Goal: Task Accomplishment & Management: Manage account settings

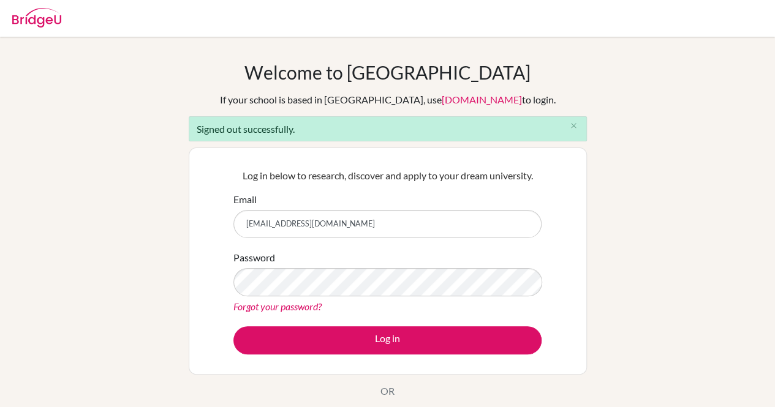
click at [233, 326] on button "Log in" at bounding box center [387, 340] width 308 height 28
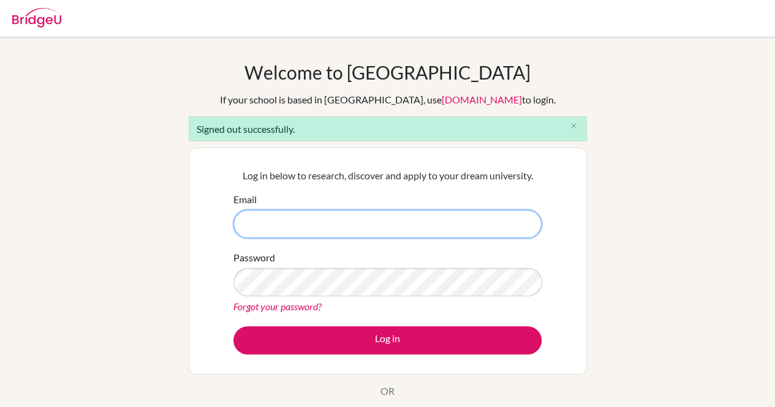
drag, startPoint x: 453, startPoint y: 224, endPoint x: 450, endPoint y: 216, distance: 8.0
click at [453, 224] on input "Email" at bounding box center [387, 224] width 308 height 28
type input "saingerel.e@gmail.com"
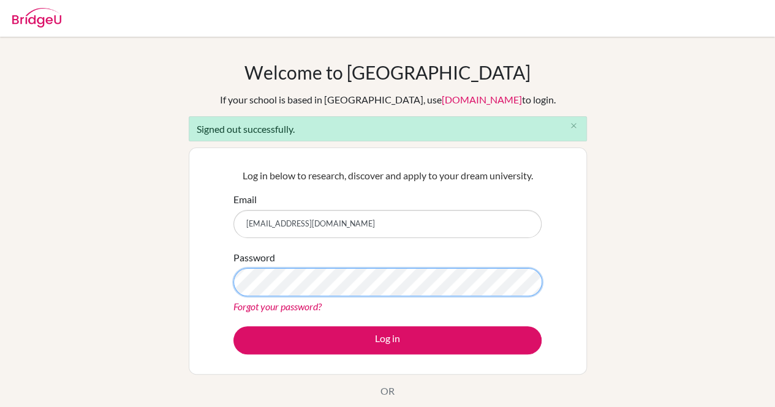
click at [233, 326] on button "Log in" at bounding box center [387, 340] width 308 height 28
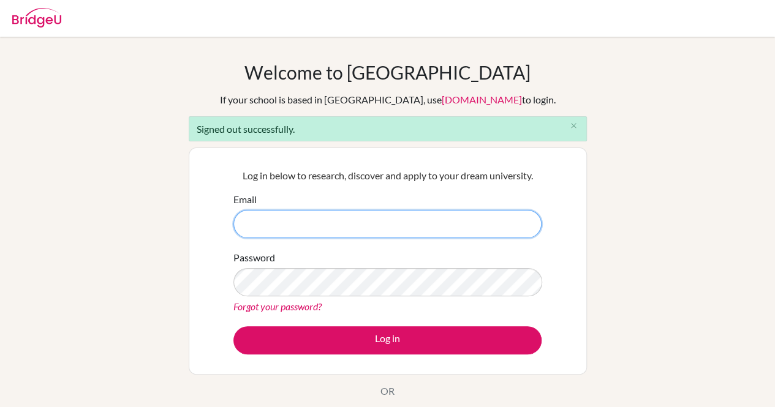
click at [465, 224] on input "Email" at bounding box center [387, 224] width 308 height 28
type input "saingerel.e@gmail.com"
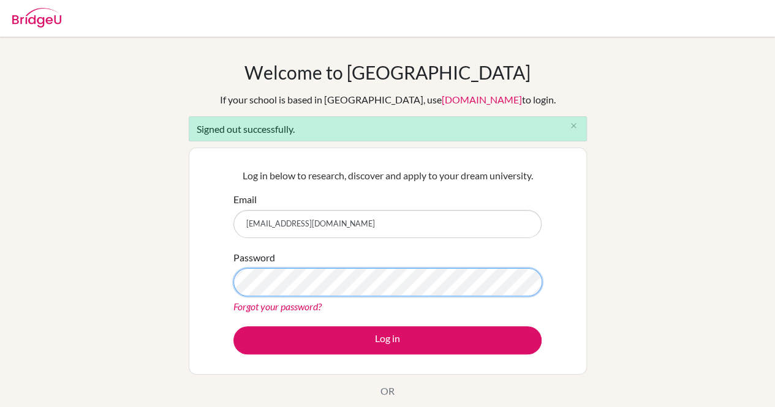
click at [233, 326] on button "Log in" at bounding box center [387, 340] width 308 height 28
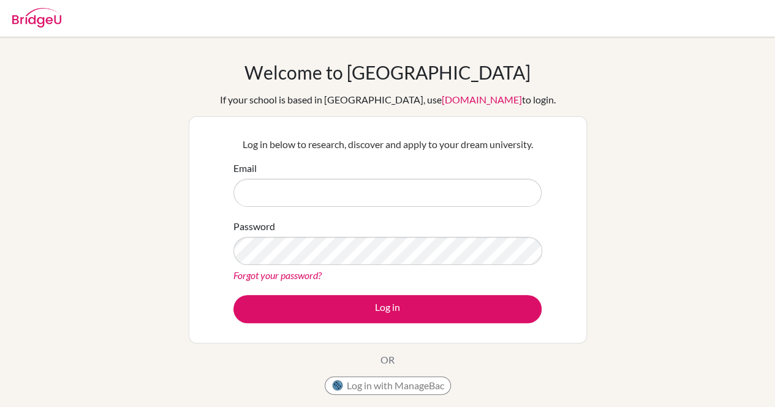
click at [417, 181] on input "Email" at bounding box center [387, 193] width 308 height 28
type input "[EMAIL_ADDRESS][DOMAIN_NAME]"
click at [308, 309] on button "Log in" at bounding box center [387, 309] width 308 height 28
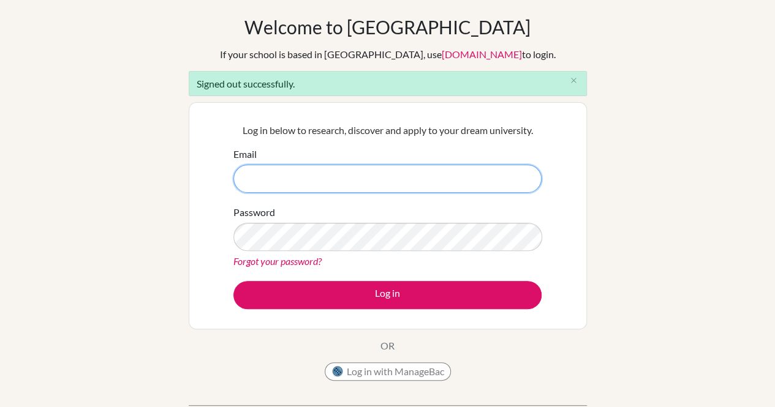
scroll to position [48, 0]
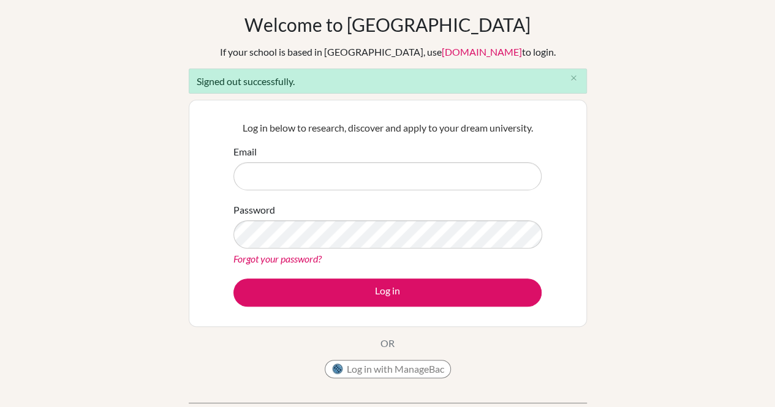
click at [397, 160] on div "Email" at bounding box center [387, 168] width 308 height 46
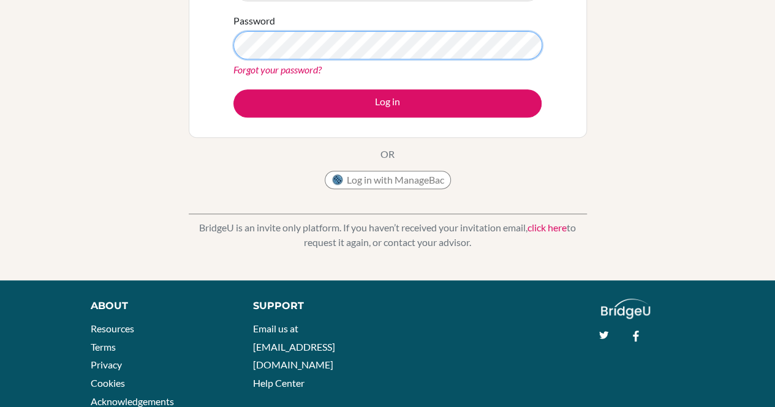
scroll to position [0, 0]
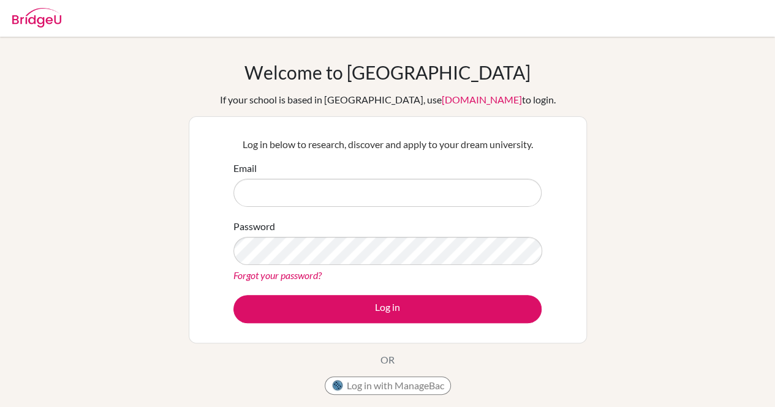
click at [387, 185] on input "Email" at bounding box center [387, 193] width 308 height 28
type input "saingerel.e@gmail.com"
click at [424, 307] on button "Log in" at bounding box center [387, 309] width 308 height 28
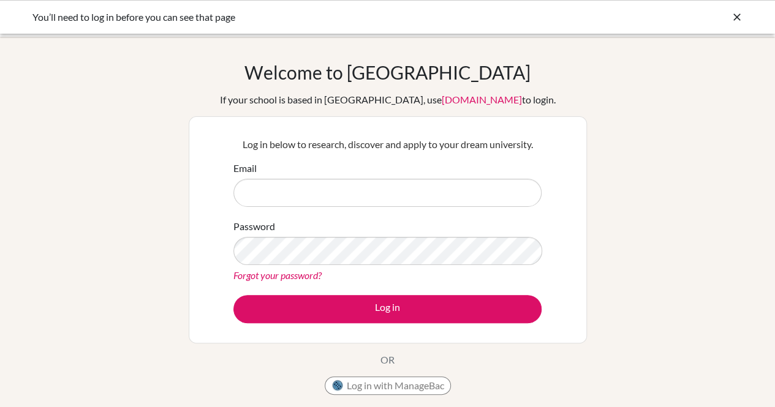
click at [341, 206] on form "Email Password Forgot your password? Log in" at bounding box center [387, 242] width 308 height 162
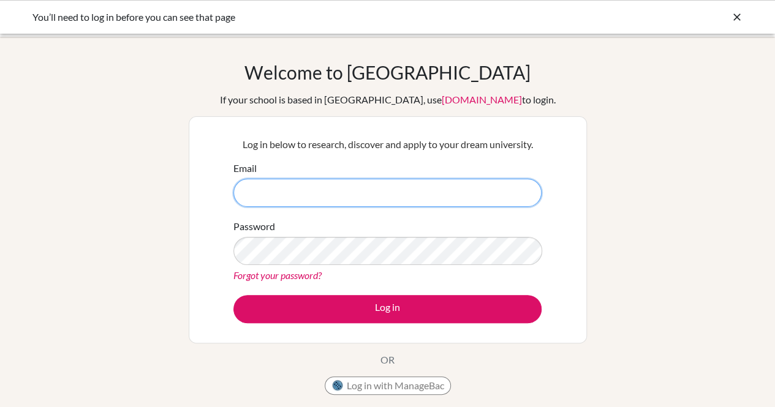
click at [341, 195] on input "Email" at bounding box center [387, 193] width 308 height 28
type input "saingerel.e@gmail.com"
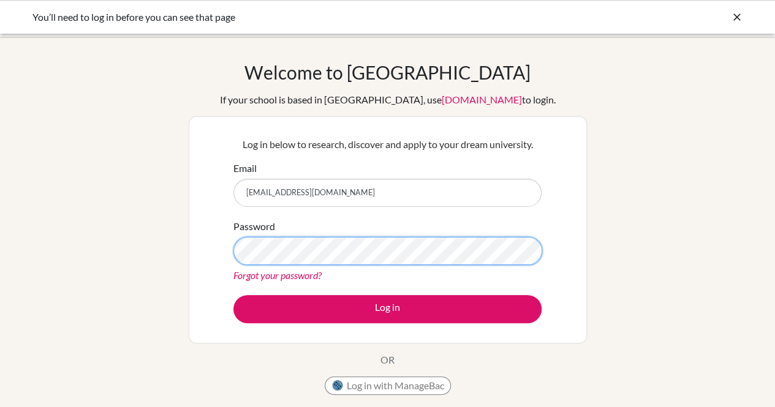
click at [233, 295] on button "Log in" at bounding box center [387, 309] width 308 height 28
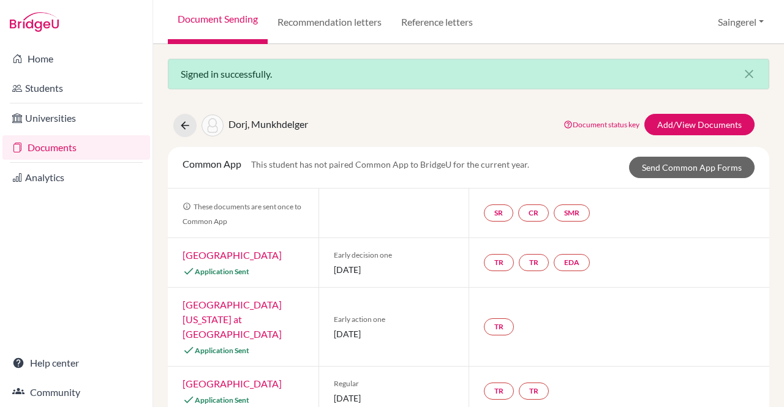
scroll to position [36, 0]
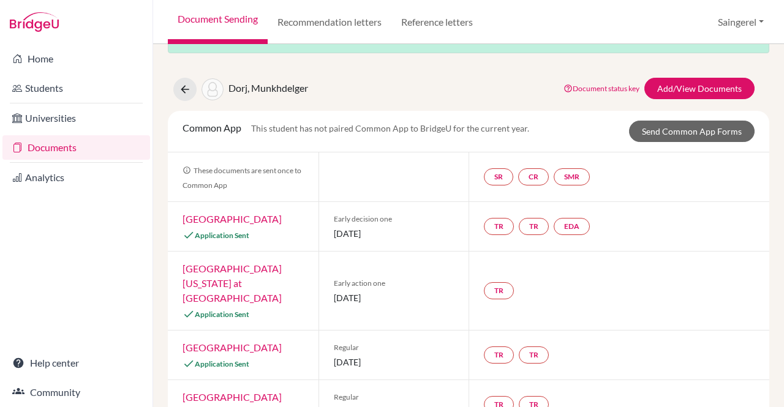
click at [67, 59] on link "Home" at bounding box center [76, 59] width 148 height 24
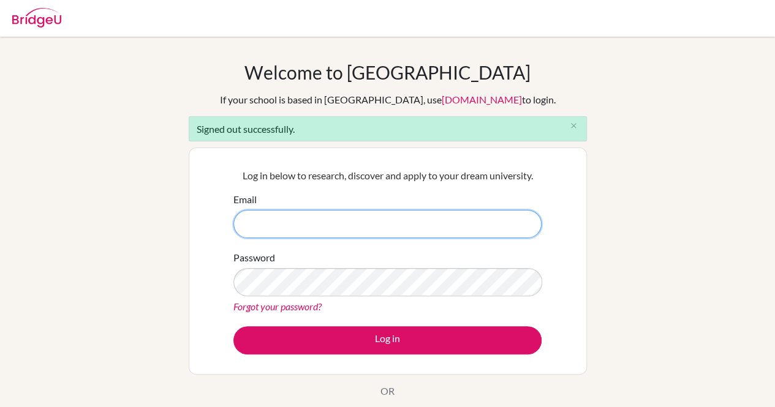
click at [318, 223] on input "Email" at bounding box center [387, 224] width 308 height 28
